Goal: Information Seeking & Learning: Find specific fact

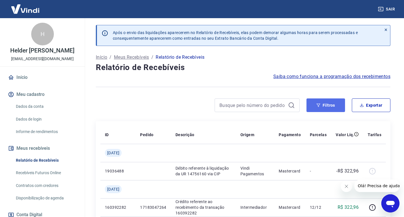
click at [320, 108] on button "Filtros" at bounding box center [325, 105] width 39 height 14
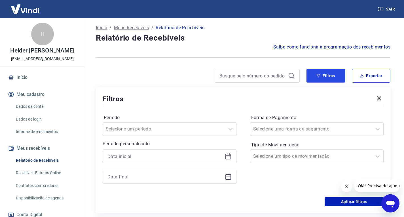
scroll to position [57, 0]
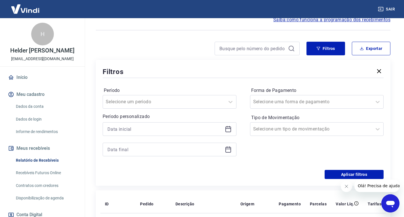
click at [230, 130] on icon at bounding box center [228, 129] width 6 height 6
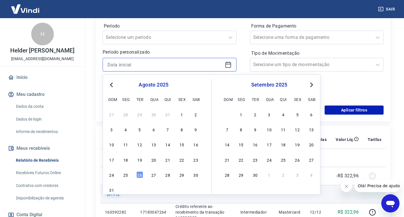
scroll to position [142, 0]
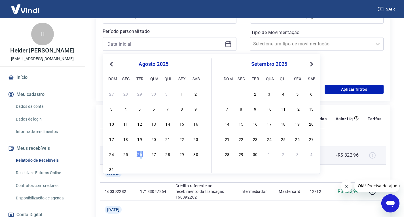
click at [141, 155] on div "26" at bounding box center [139, 153] width 7 height 7
type input "26/08/2025"
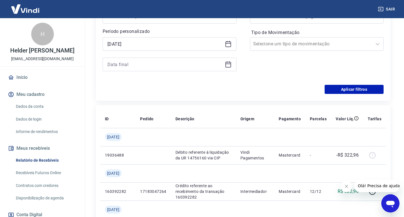
click at [228, 64] on icon at bounding box center [228, 63] width 6 height 1
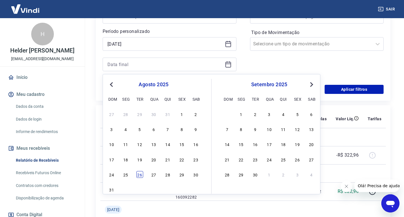
click at [142, 176] on div "26" at bounding box center [139, 174] width 7 height 7
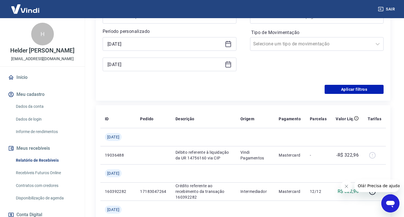
type input "26/08/2025"
click at [360, 88] on button "Aplicar filtros" at bounding box center [353, 89] width 59 height 9
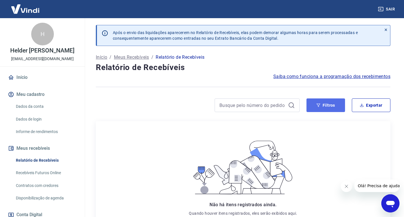
click at [328, 103] on button "Filtros" at bounding box center [325, 105] width 39 height 14
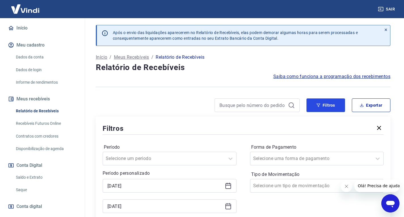
scroll to position [79, 0]
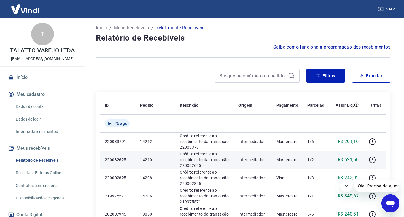
scroll to position [57, 0]
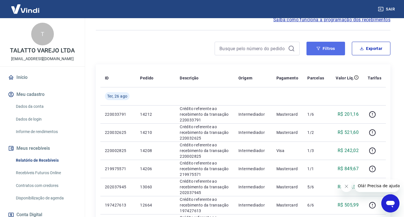
click at [314, 52] on button "Filtros" at bounding box center [325, 49] width 39 height 14
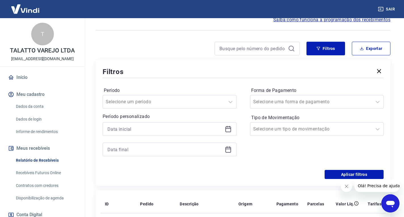
click at [226, 124] on div at bounding box center [170, 129] width 134 height 14
click at [226, 127] on icon at bounding box center [228, 129] width 6 height 6
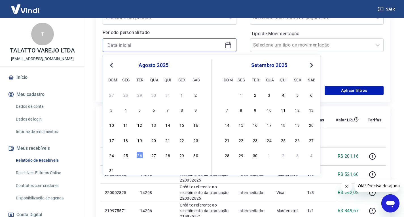
scroll to position [198, 0]
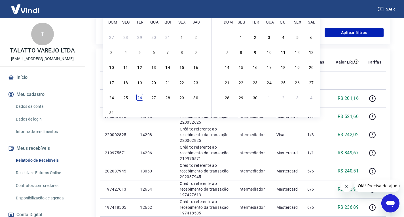
click at [140, 99] on div "26" at bounding box center [139, 97] width 7 height 7
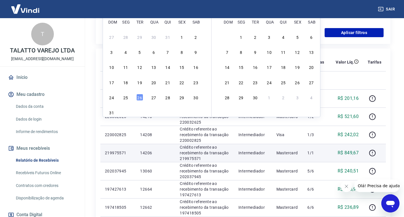
type input "[DATE]"
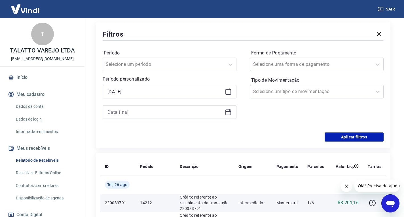
scroll to position [85, 0]
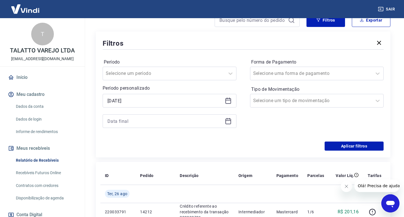
click at [224, 119] on div at bounding box center [170, 121] width 134 height 14
click at [232, 120] on div at bounding box center [170, 121] width 134 height 14
click at [226, 120] on icon at bounding box center [228, 120] width 6 height 1
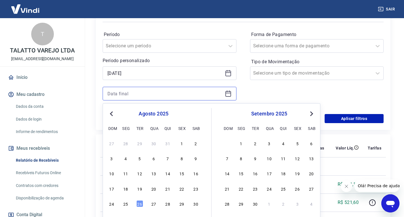
scroll to position [142, 0]
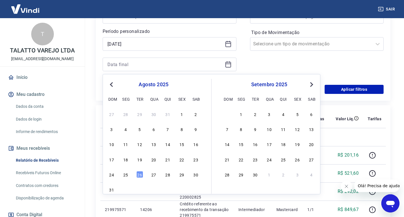
click at [136, 174] on div "24 25 26 27 28 29 30" at bounding box center [153, 174] width 92 height 8
click at [138, 175] on div "26" at bounding box center [139, 174] width 7 height 7
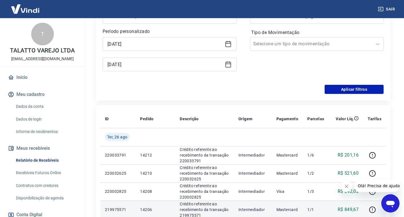
type input "26/08/2025"
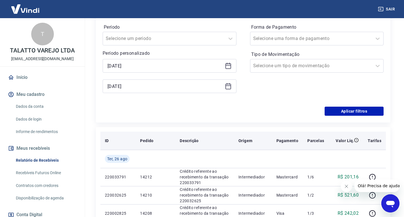
scroll to position [113, 0]
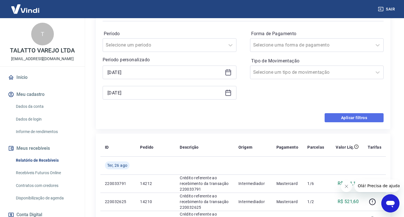
click at [333, 115] on button "Aplicar filtros" at bounding box center [353, 117] width 59 height 9
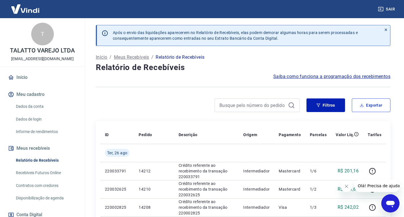
click at [374, 110] on button "Exportar" at bounding box center [371, 105] width 39 height 14
type input "26/08/2025"
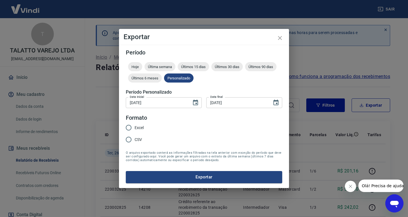
click at [134, 128] on input "Excel" at bounding box center [129, 128] width 12 height 12
radio input "true"
click at [190, 175] on button "Exportar" at bounding box center [204, 177] width 156 height 12
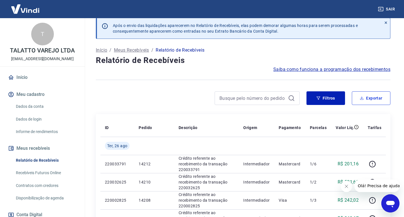
scroll to position [28, 0]
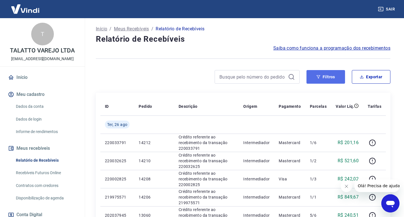
click at [321, 75] on button "Filtros" at bounding box center [325, 77] width 39 height 14
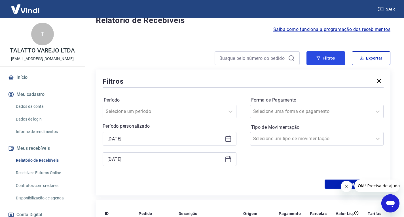
scroll to position [57, 0]
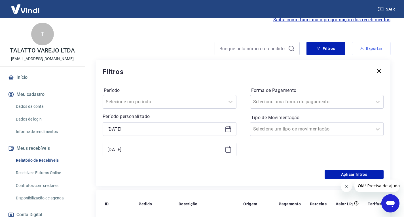
click at [378, 50] on button "Exportar" at bounding box center [371, 49] width 39 height 14
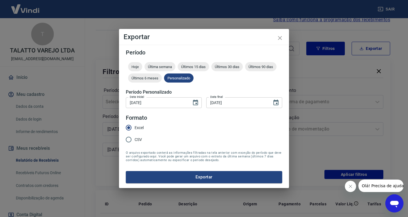
click at [191, 176] on button "Exportar" at bounding box center [204, 177] width 156 height 12
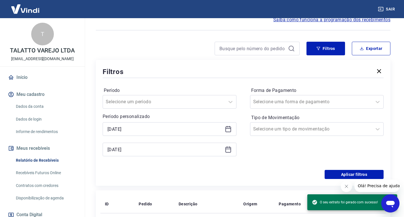
click at [232, 54] on div at bounding box center [257, 49] width 85 height 14
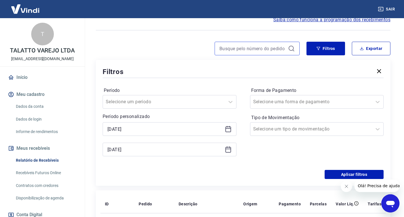
click at [232, 49] on input at bounding box center [252, 48] width 66 height 9
paste input "14460"
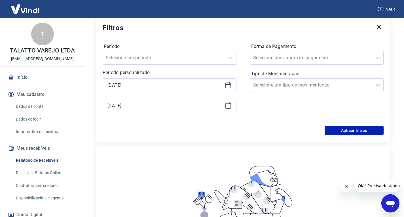
scroll to position [103, 0]
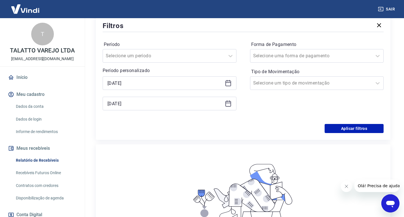
type input "14460"
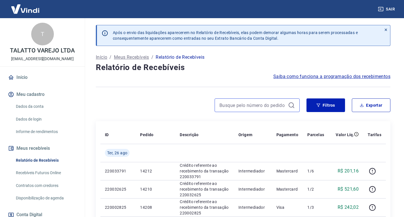
click at [242, 107] on input at bounding box center [252, 105] width 66 height 9
paste input "14460"
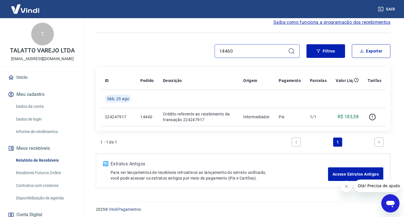
scroll to position [56, 0]
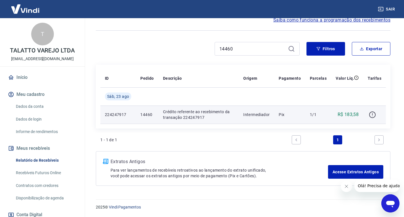
click at [374, 117] on icon "button" at bounding box center [372, 114] width 7 height 7
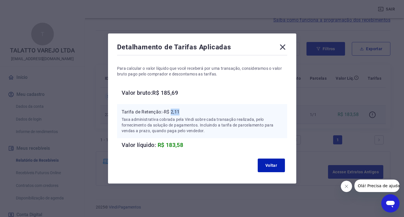
drag, startPoint x: 174, startPoint y: 111, endPoint x: 190, endPoint y: 113, distance: 16.5
click at [189, 112] on p "Tarifa de Retenção: -R$ 2,11" at bounding box center [202, 112] width 161 height 7
click at [50, 124] on div "Detalhamento de Tarifas Aplicadas Para calcular o valor líquido que você recebe…" at bounding box center [202, 108] width 404 height 217
drag, startPoint x: 175, startPoint y: 107, endPoint x: 184, endPoint y: 113, distance: 11.7
click at [184, 113] on div "Tarifa de Retenção: -R$ 2,11 Taxa administrativa cobrada pela Vindi sobre cada …" at bounding box center [202, 121] width 170 height 34
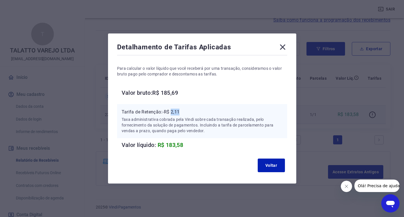
copy p "2,11"
click at [285, 46] on icon at bounding box center [282, 47] width 9 height 9
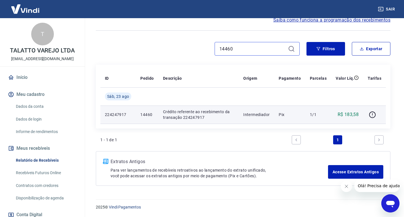
drag, startPoint x: 225, startPoint y: 42, endPoint x: 211, endPoint y: 44, distance: 14.6
click at [215, 42] on div "14460" at bounding box center [257, 49] width 85 height 14
paste input "46"
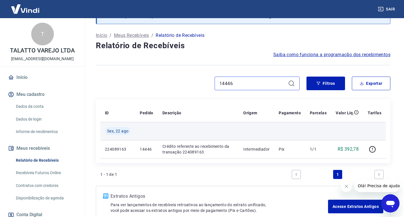
scroll to position [28, 0]
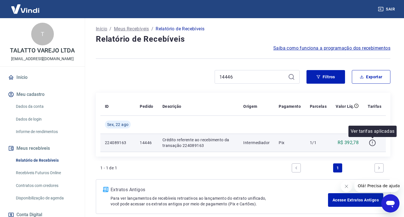
click at [372, 144] on icon "button" at bounding box center [372, 142] width 7 height 7
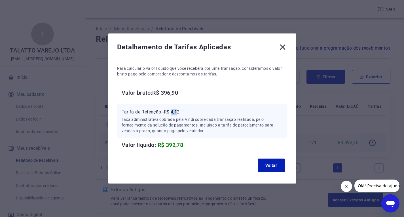
drag, startPoint x: 175, startPoint y: 111, endPoint x: 180, endPoint y: 111, distance: 5.2
click at [180, 111] on p "Tarifa de Retenção: -R$ 4,12" at bounding box center [202, 112] width 161 height 7
click at [177, 116] on p "Taxa administrativa cobrada pela Vindi sobre cada transação realizada, pelo for…" at bounding box center [202, 124] width 161 height 17
drag, startPoint x: 175, startPoint y: 110, endPoint x: 187, endPoint y: 110, distance: 11.3
click at [185, 110] on p "Tarifa de Retenção: -R$ 4,12" at bounding box center [202, 112] width 161 height 7
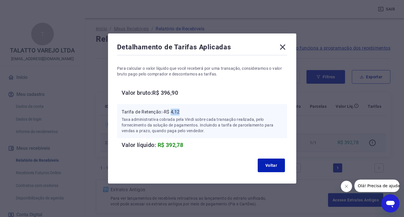
copy p "4,12"
click at [284, 47] on icon at bounding box center [282, 47] width 9 height 9
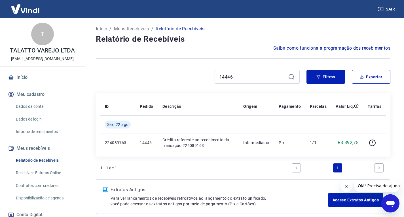
drag, startPoint x: 251, startPoint y: 72, endPoint x: 209, endPoint y: 69, distance: 41.8
click at [210, 69] on div "Após o envio das liquidações aparecerem no Relatório de Recebíveis, elas podem …" at bounding box center [243, 105] width 308 height 231
drag, startPoint x: 208, startPoint y: 75, endPoint x: 190, endPoint y: 75, distance: 18.1
click at [190, 75] on div "14446" at bounding box center [198, 77] width 204 height 14
paste input "50"
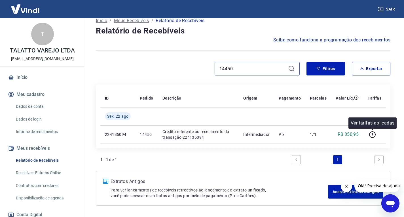
scroll to position [56, 0]
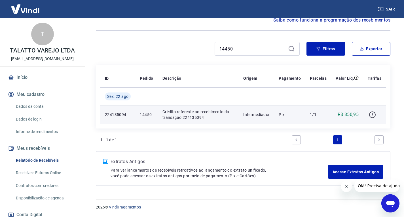
click at [374, 111] on button "button" at bounding box center [372, 114] width 9 height 9
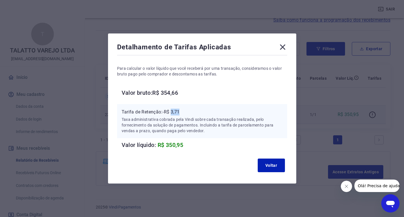
drag, startPoint x: 175, startPoint y: 112, endPoint x: 188, endPoint y: 112, distance: 13.3
click at [188, 112] on p "Tarifa de Retenção: -R$ 3,71" at bounding box center [202, 112] width 161 height 7
copy p "3,71"
click at [275, 171] on div "Voltar" at bounding box center [202, 165] width 170 height 18
click at [274, 169] on button "Voltar" at bounding box center [271, 165] width 27 height 14
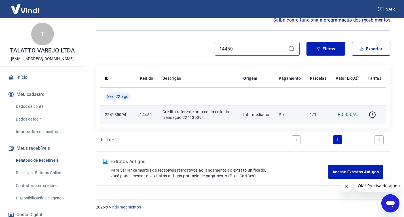
drag, startPoint x: 237, startPoint y: 48, endPoint x: 181, endPoint y: 47, distance: 56.1
click at [184, 47] on div "14450" at bounding box center [198, 49] width 204 height 14
paste input "1976"
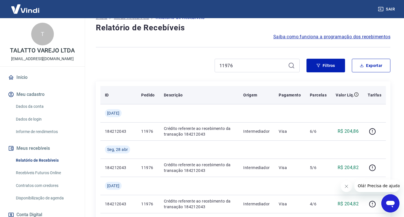
click at [352, 131] on table "ID Pedido Descrição Origem Pagamento Parcelas Valor Líq. Tarifas Qua, 28 mai 18…" at bounding box center [242, 204] width 285 height 236
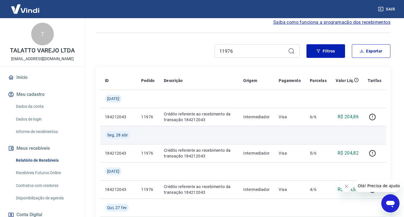
scroll to position [57, 0]
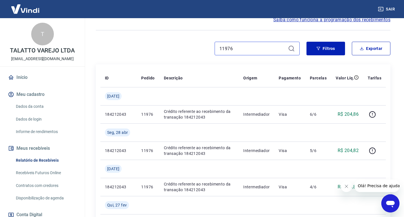
click at [264, 45] on input "11976" at bounding box center [252, 48] width 66 height 9
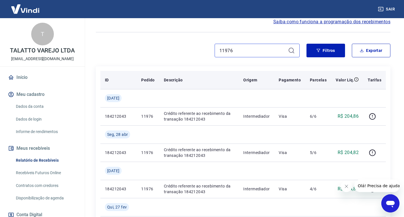
scroll to position [85, 0]
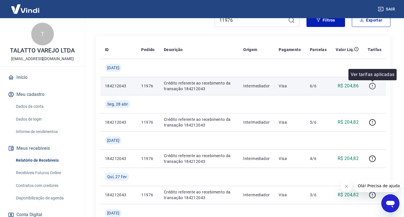
click at [374, 86] on icon "button" at bounding box center [372, 85] width 7 height 7
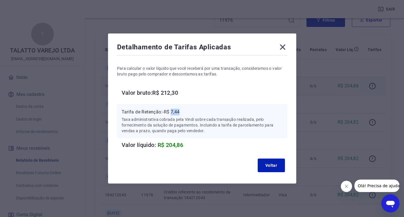
drag, startPoint x: 174, startPoint y: 112, endPoint x: 188, endPoint y: 110, distance: 14.1
click at [188, 110] on p "Tarifa de Retenção: -R$ 7,44" at bounding box center [202, 112] width 161 height 7
copy p "7,44"
click at [284, 45] on icon at bounding box center [282, 47] width 9 height 9
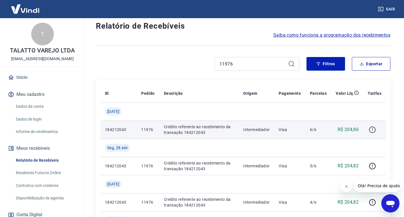
scroll to position [39, 0]
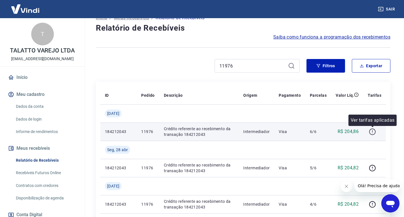
click at [372, 130] on icon "button" at bounding box center [372, 131] width 7 height 7
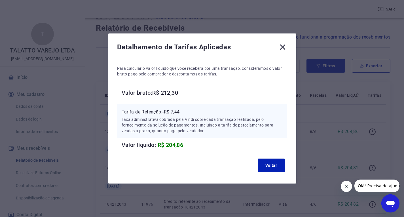
click at [287, 47] on icon at bounding box center [282, 47] width 9 height 9
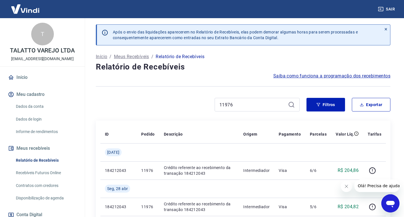
scroll to position [0, 0]
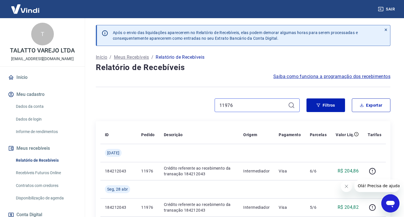
drag, startPoint x: 249, startPoint y: 107, endPoint x: 175, endPoint y: 97, distance: 73.7
paste input "73300111977"
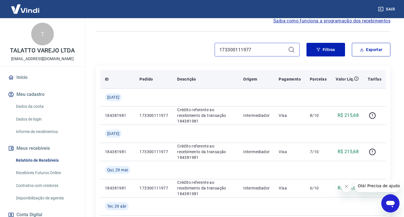
scroll to position [57, 0]
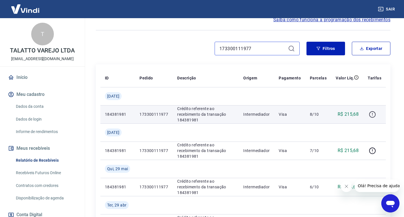
type input "173300111977"
click at [375, 114] on icon "button" at bounding box center [372, 114] width 7 height 7
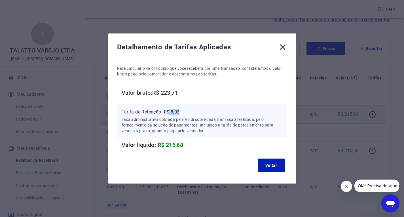
drag, startPoint x: 172, startPoint y: 110, endPoint x: 185, endPoint y: 110, distance: 13.3
click at [185, 110] on p "Tarifa de Retenção: -R$ 8,03" at bounding box center [202, 112] width 161 height 7
copy p "8,03"
click at [285, 48] on icon at bounding box center [282, 46] width 5 height 5
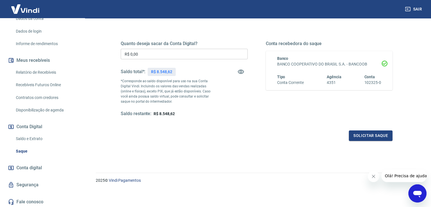
scroll to position [89, 0]
click at [33, 139] on link "Saldo e Extrato" at bounding box center [46, 138] width 64 height 12
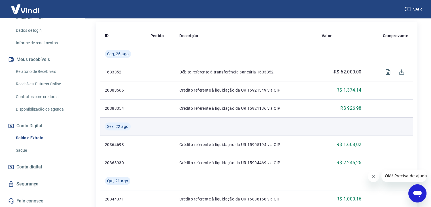
scroll to position [142, 0]
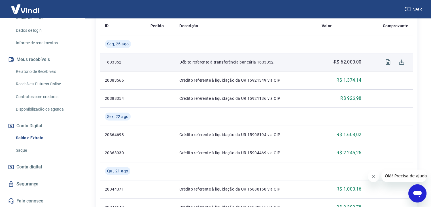
click at [355, 63] on p "-R$ 62.000,00" at bounding box center [346, 62] width 29 height 7
copy p "62.000,00"
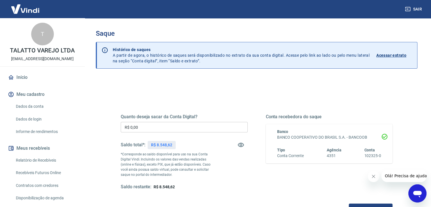
click at [166, 145] on p "R$ 8.548,62" at bounding box center [161, 145] width 21 height 6
copy p "8.548,62"
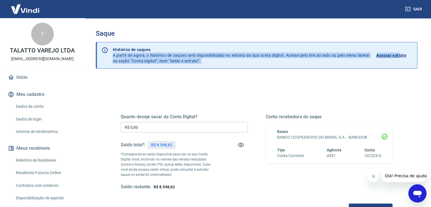
drag, startPoint x: 434, startPoint y: 29, endPoint x: 249, endPoint y: 36, distance: 184.3
click at [248, 41] on div "Saque Histórico de saques A partir de agora, o histórico de saques será disponi…" at bounding box center [257, 130] width 322 height 203
